Goal: Find specific page/section: Find specific page/section

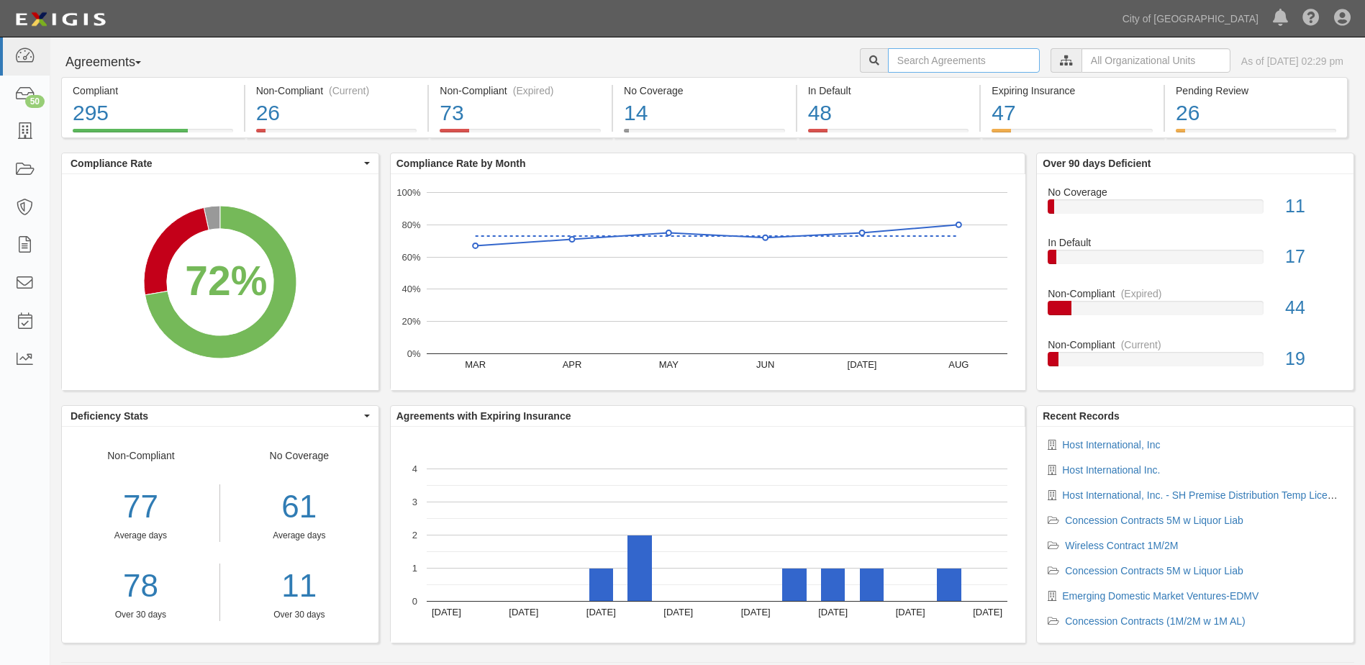
click at [927, 59] on input "text" at bounding box center [964, 60] width 152 height 24
type input "almaraz"
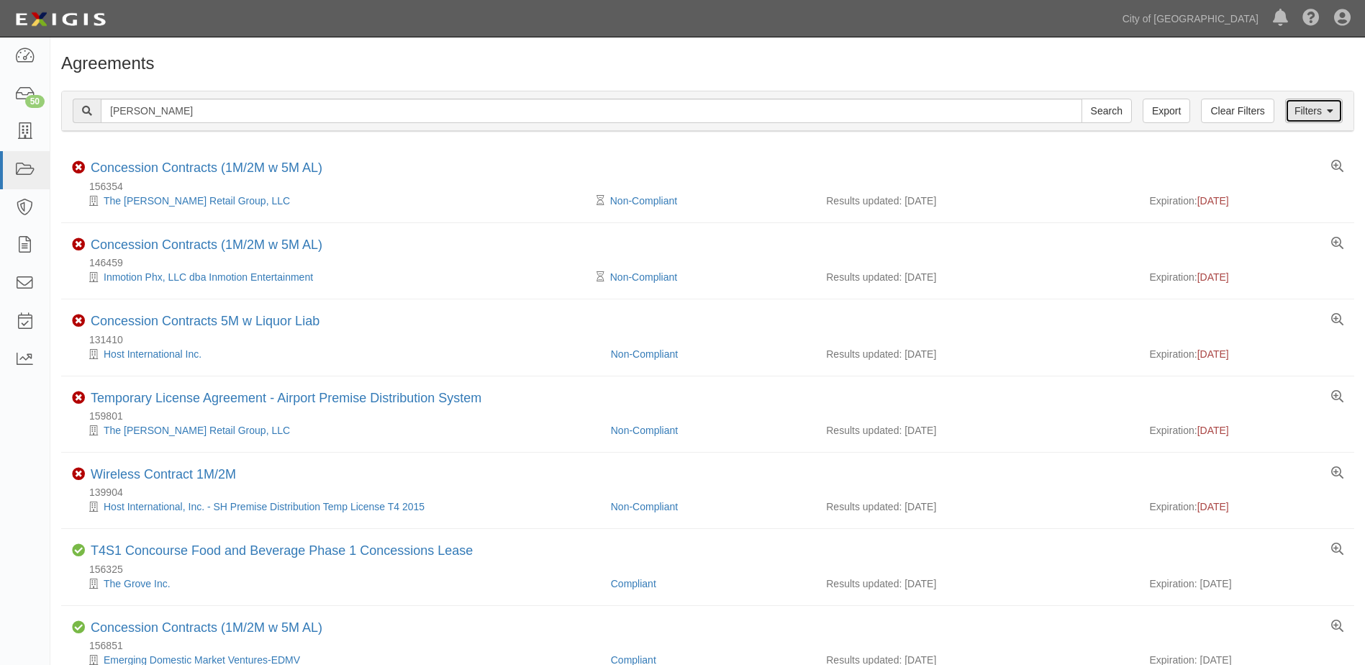
click at [1321, 109] on link "Filters" at bounding box center [1314, 111] width 58 height 24
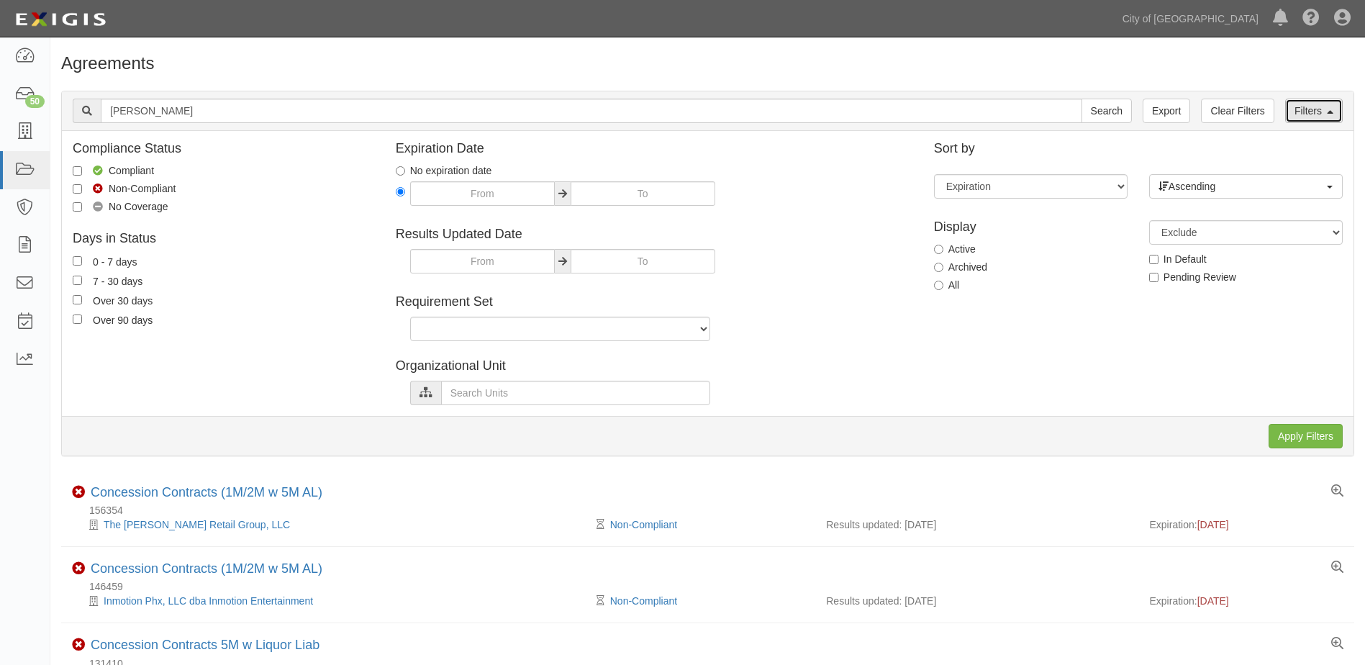
click at [1298, 119] on link "Filters" at bounding box center [1314, 111] width 58 height 24
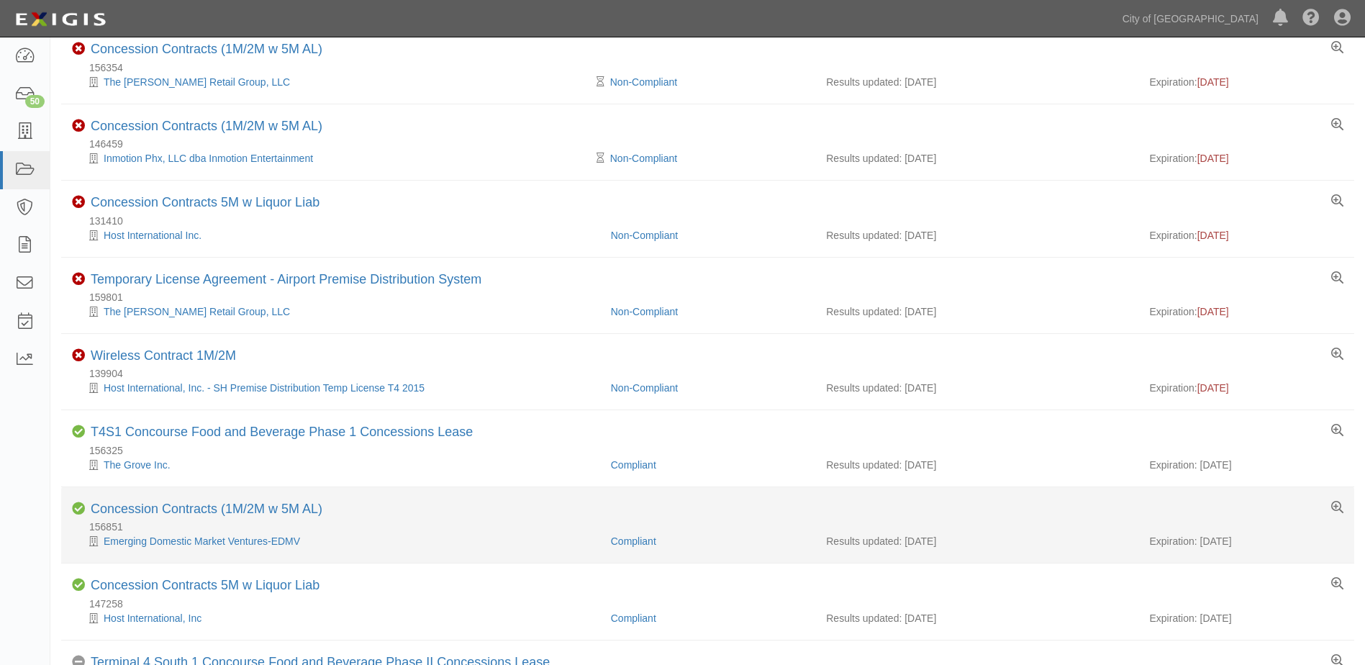
scroll to position [144, 0]
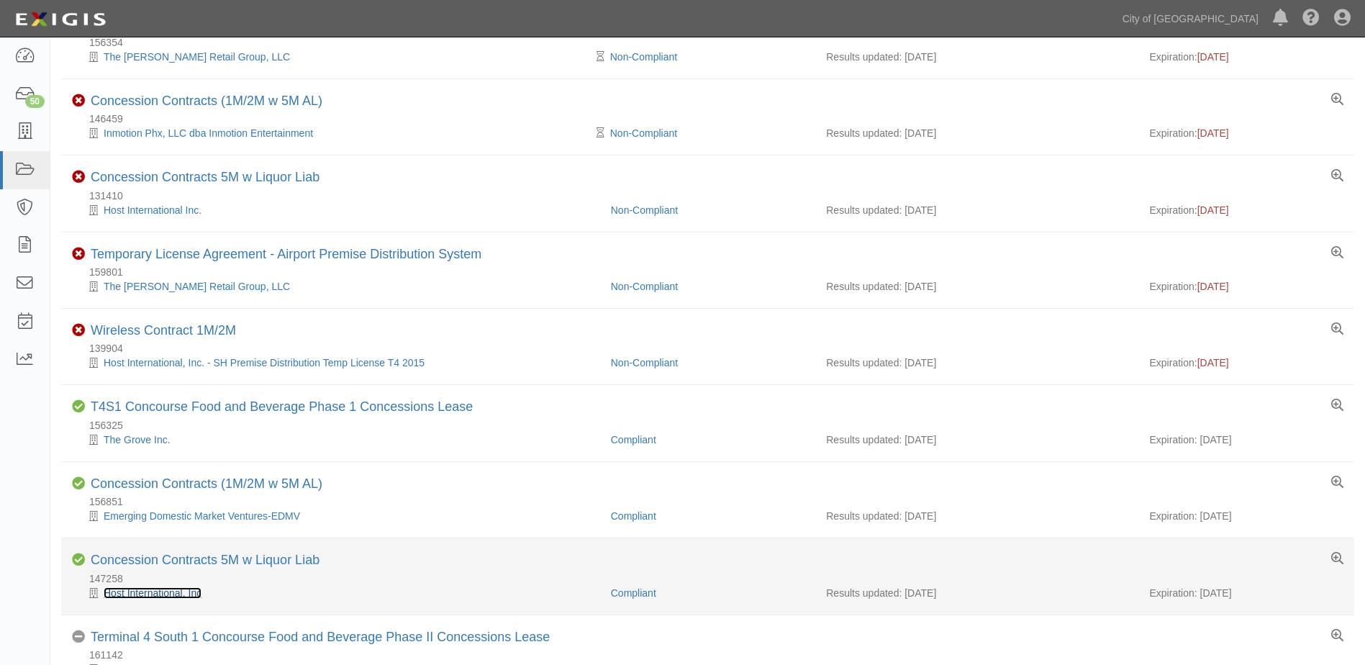
click at [154, 592] on link "Host International, Inc" at bounding box center [153, 593] width 98 height 12
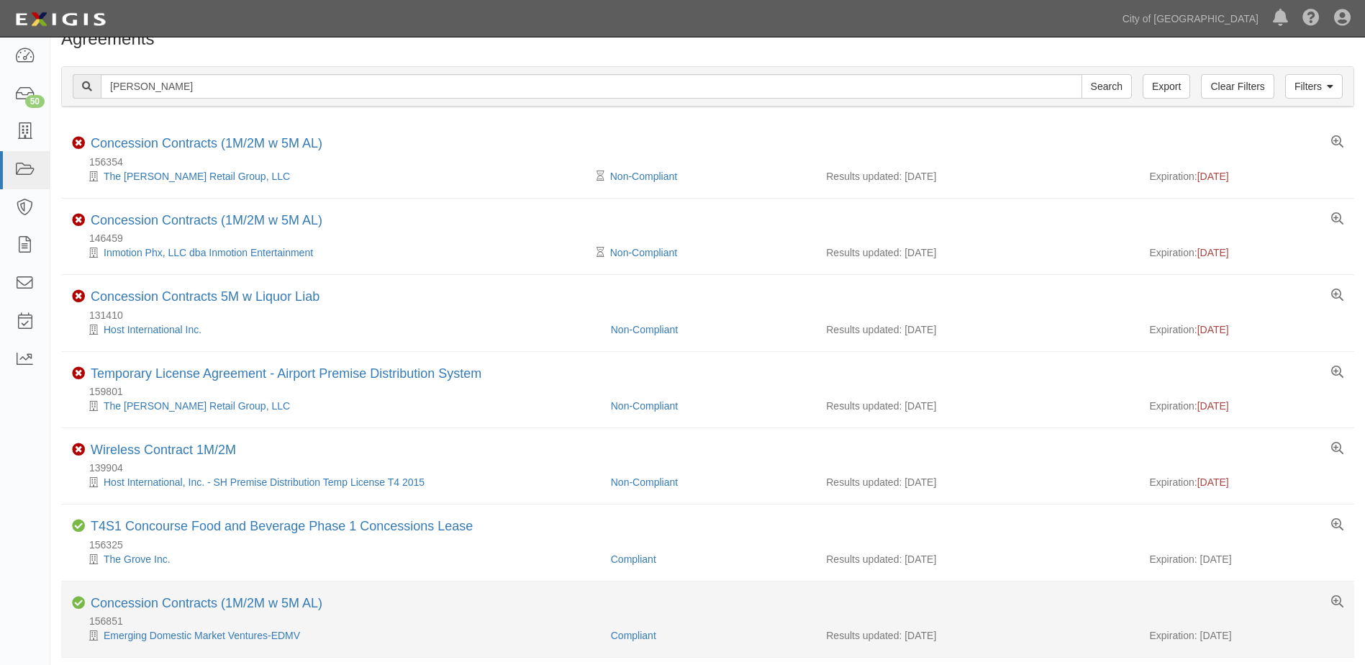
scroll to position [0, 0]
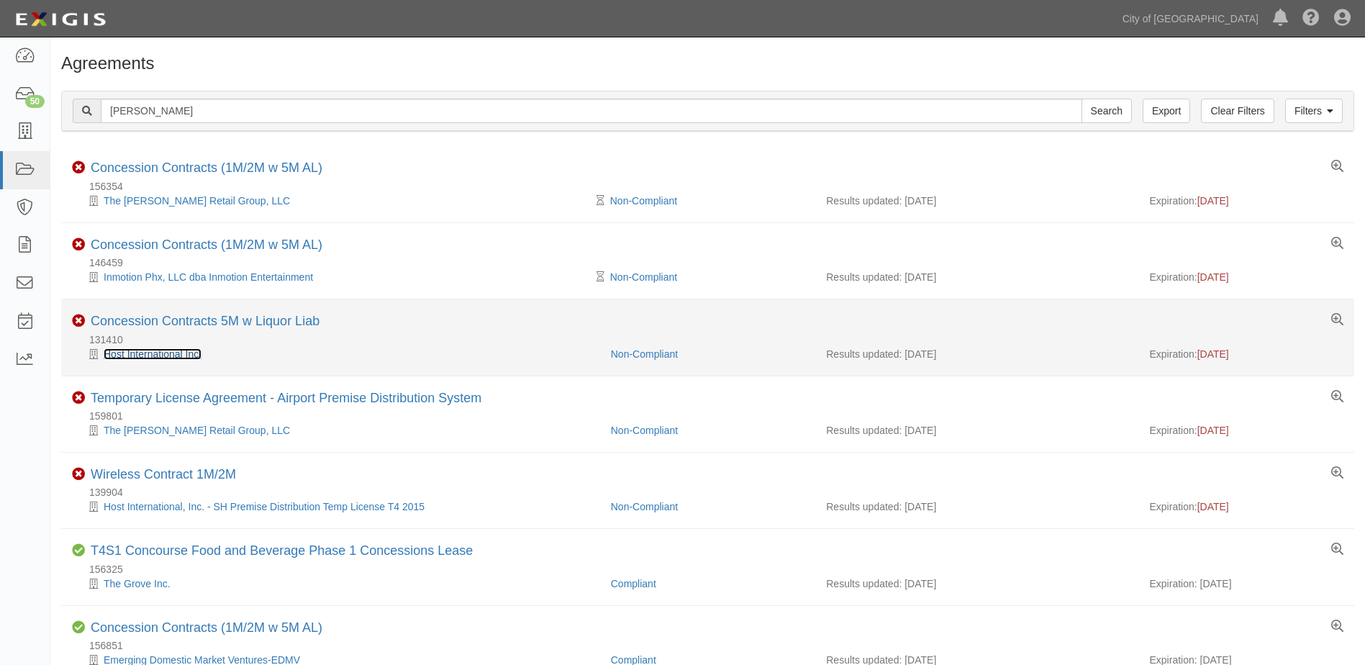
click at [153, 355] on link "Host International Inc." at bounding box center [153, 354] width 98 height 12
